Goal: Transaction & Acquisition: Purchase product/service

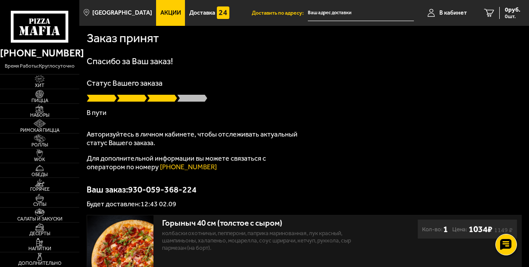
scroll to position [1, 0]
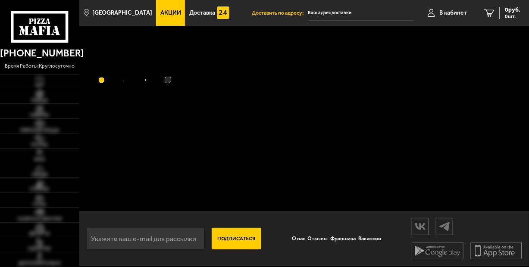
scroll to position [1, 0]
